Goal: Find specific page/section: Find specific page/section

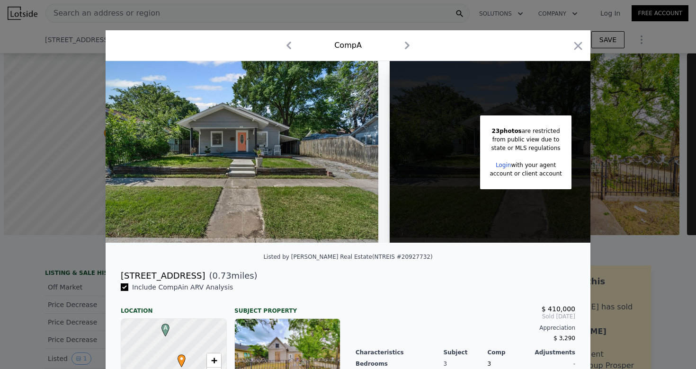
scroll to position [167, 0]
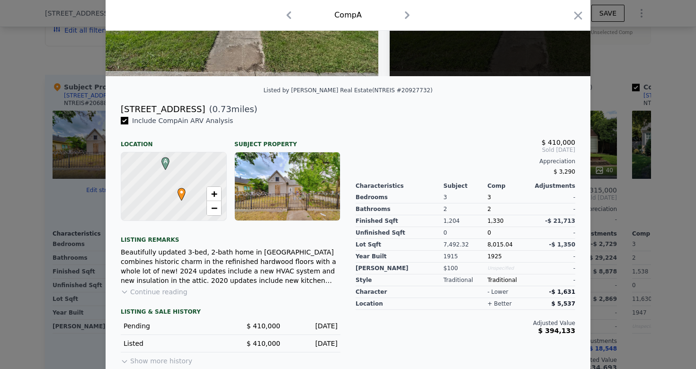
click at [678, 61] on div at bounding box center [348, 184] width 696 height 369
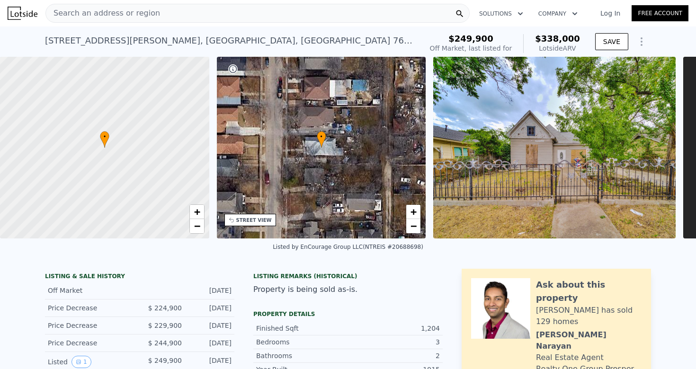
scroll to position [0, 0]
click at [228, 22] on div "Search an address or region" at bounding box center [257, 13] width 424 height 19
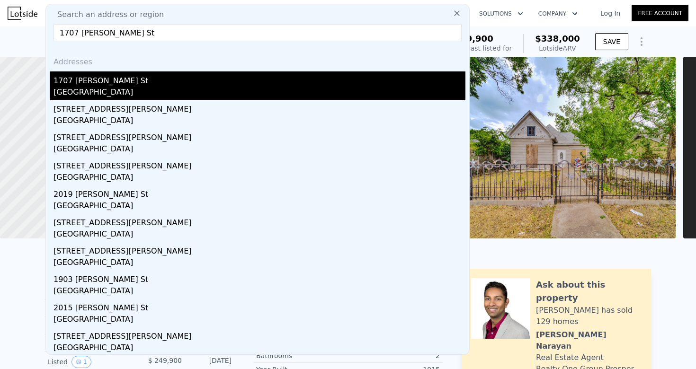
type input "1707 [PERSON_NAME] St"
click at [134, 83] on div "1707 [PERSON_NAME] St" at bounding box center [260, 79] width 412 height 15
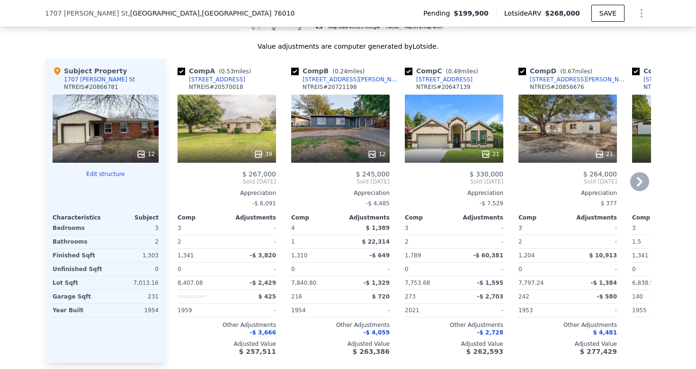
scroll to position [1027, 0]
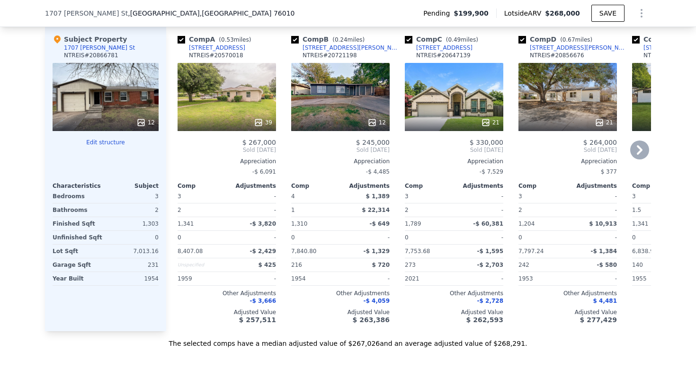
click at [636, 151] on icon at bounding box center [639, 150] width 19 height 19
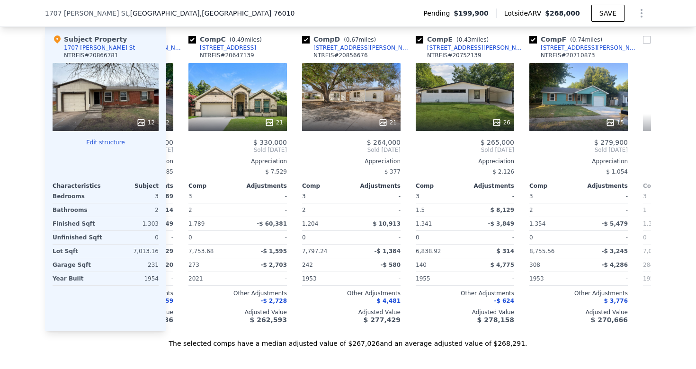
scroll to position [0, 227]
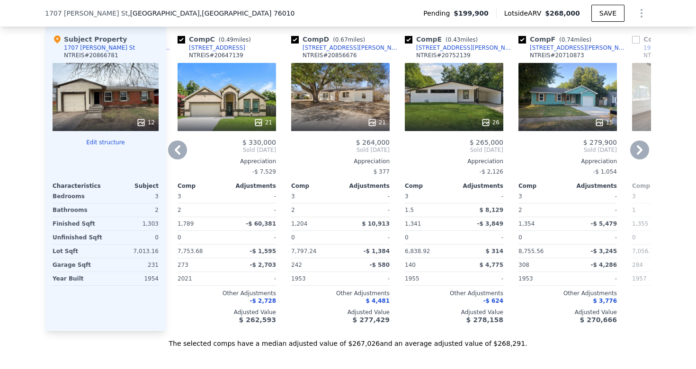
click at [636, 151] on icon at bounding box center [639, 150] width 19 height 19
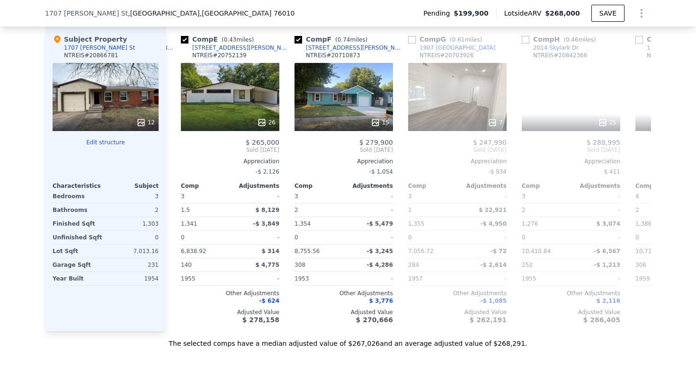
scroll to position [0, 455]
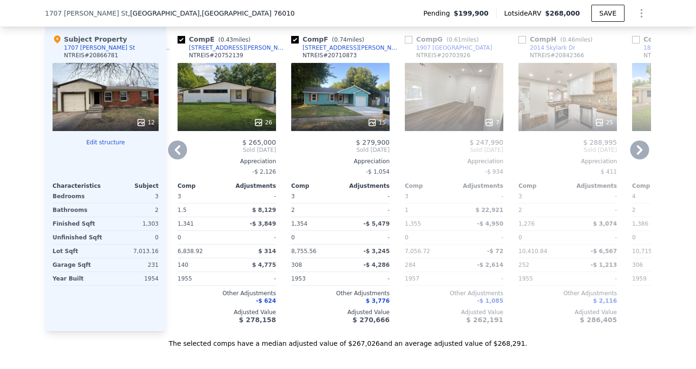
click at [636, 151] on icon at bounding box center [639, 150] width 19 height 19
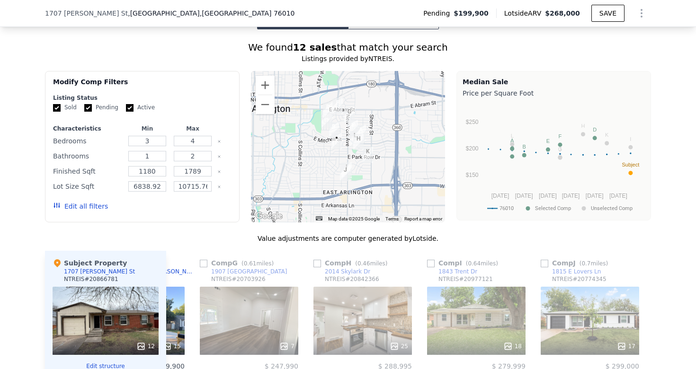
scroll to position [802, 0]
click at [264, 82] on button "Zoom in" at bounding box center [265, 85] width 19 height 19
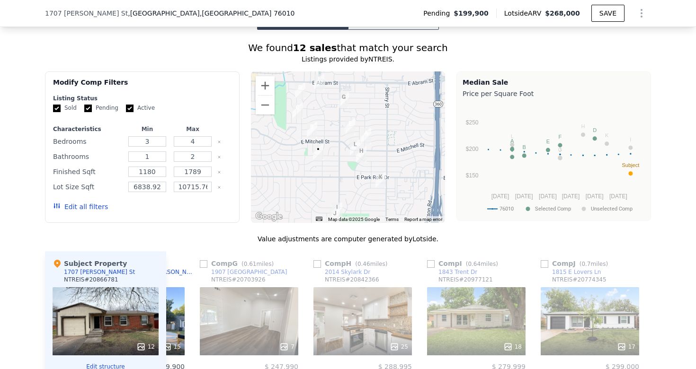
drag, startPoint x: 347, startPoint y: 151, endPoint x: 337, endPoint y: 160, distance: 13.7
click at [337, 160] on div at bounding box center [348, 148] width 195 height 152
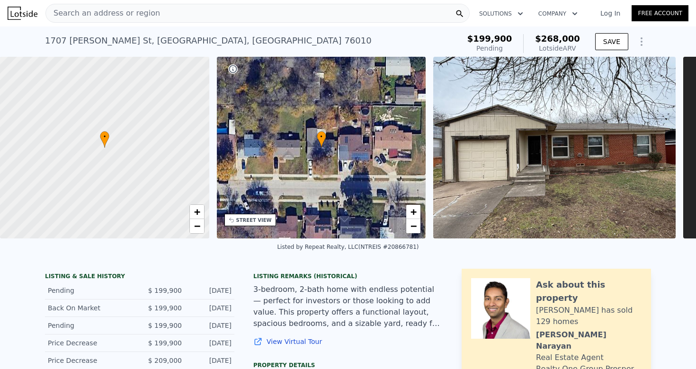
scroll to position [0, 0]
click at [265, 12] on div "Search an address or region" at bounding box center [257, 13] width 424 height 19
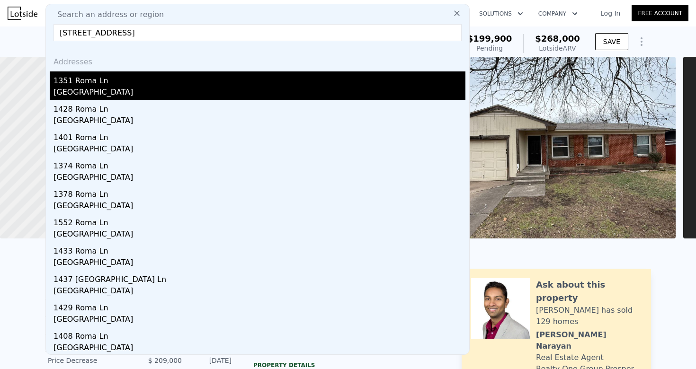
type input "[STREET_ADDRESS]"
click at [144, 81] on div "1351 Roma Ln" at bounding box center [260, 79] width 412 height 15
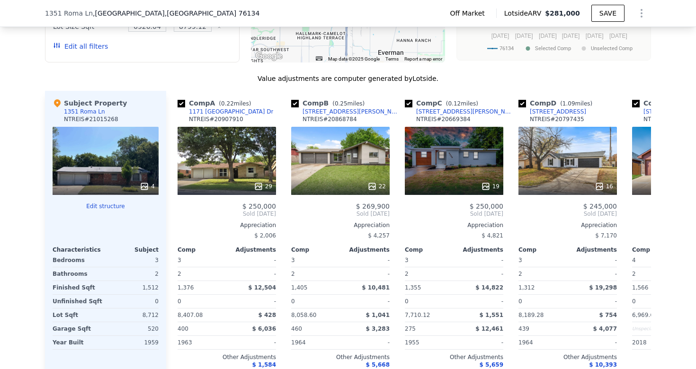
scroll to position [913, 0]
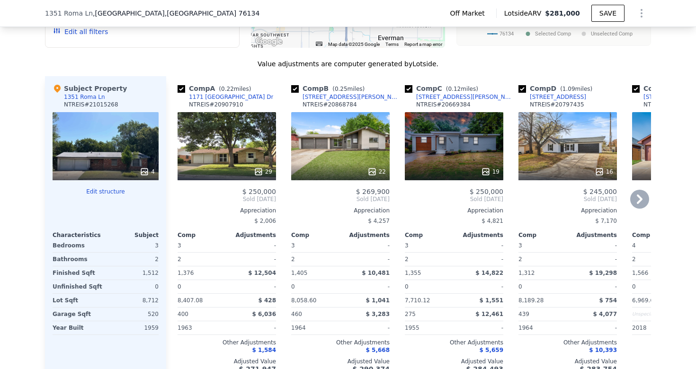
click at [641, 205] on icon at bounding box center [639, 199] width 19 height 19
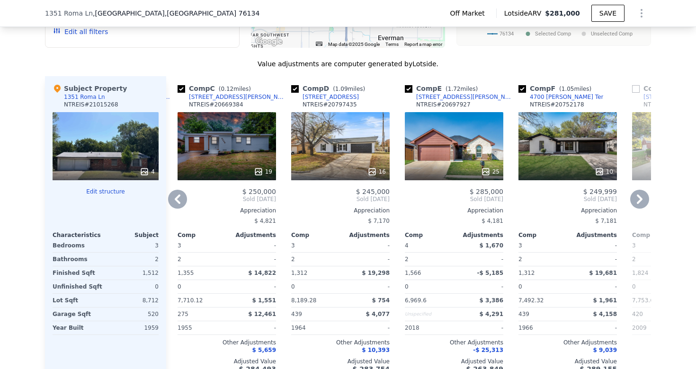
click at [641, 205] on icon at bounding box center [639, 199] width 19 height 19
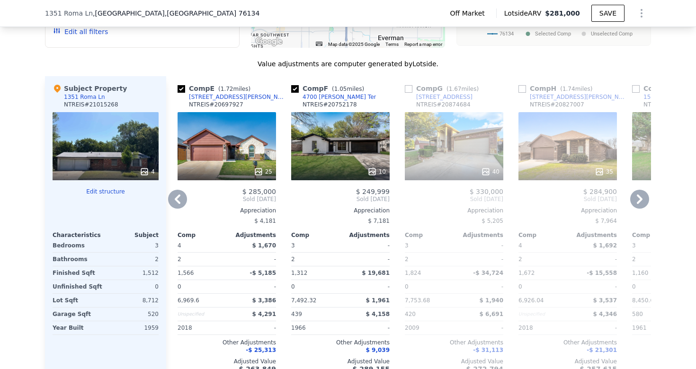
click at [641, 205] on icon at bounding box center [639, 199] width 19 height 19
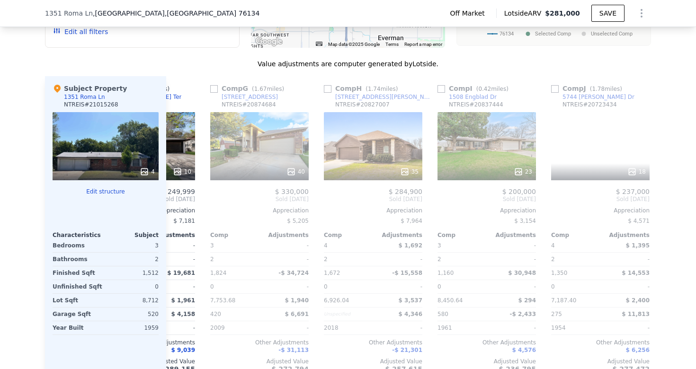
scroll to position [0, 682]
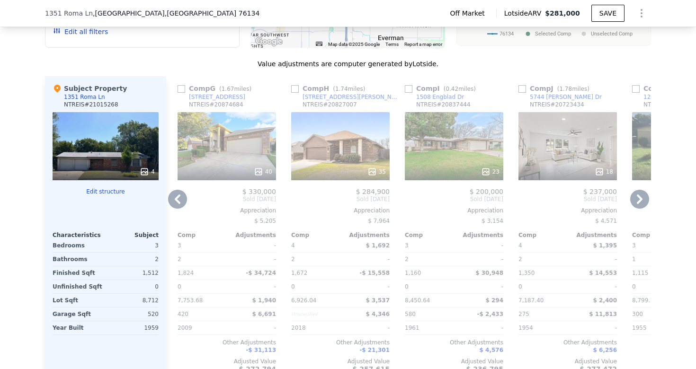
click at [641, 205] on icon at bounding box center [639, 199] width 19 height 19
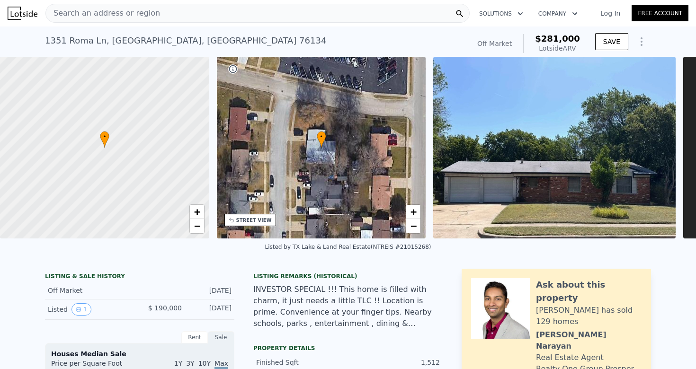
scroll to position [0, 0]
